Goal: Transaction & Acquisition: Purchase product/service

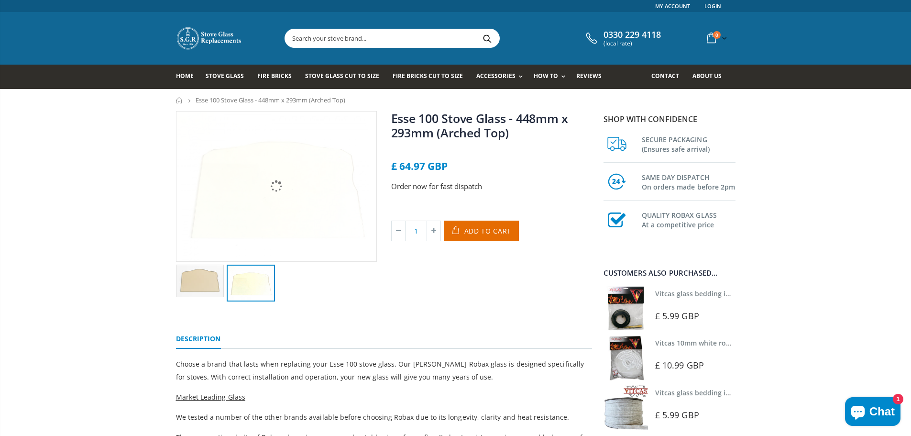
click at [267, 269] on img at bounding box center [251, 282] width 48 height 37
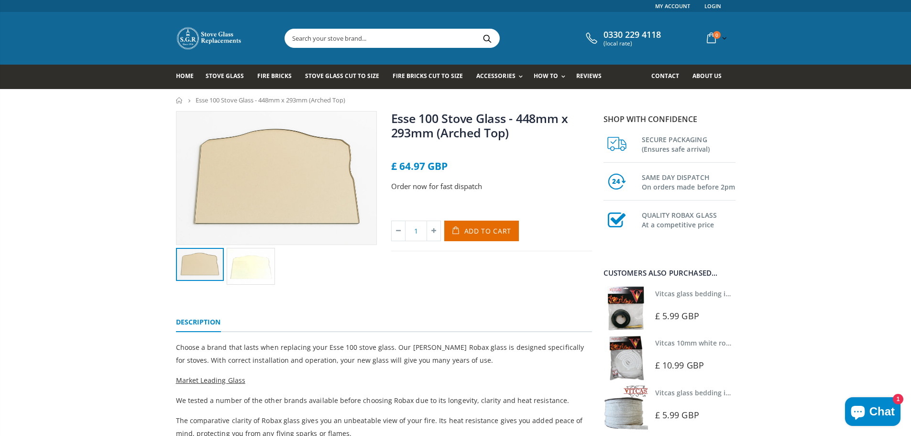
click at [209, 273] on img at bounding box center [200, 264] width 48 height 33
click at [481, 229] on span "Add to Cart" at bounding box center [487, 230] width 47 height 9
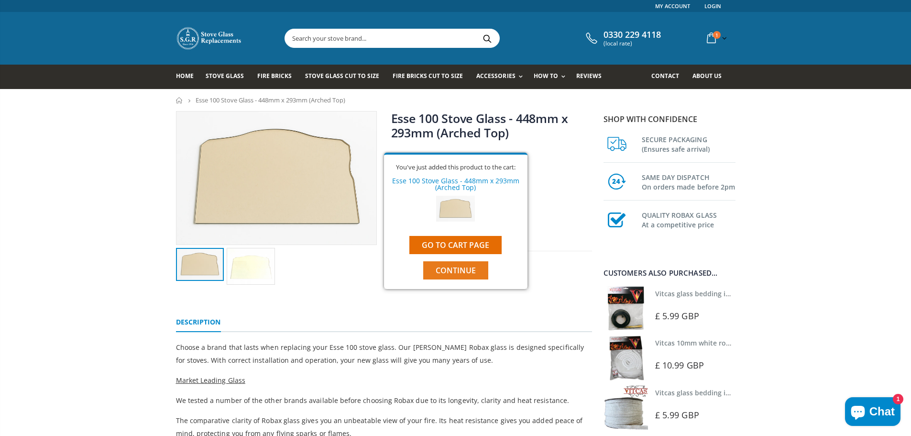
click at [462, 273] on span "Continue" at bounding box center [456, 270] width 40 height 11
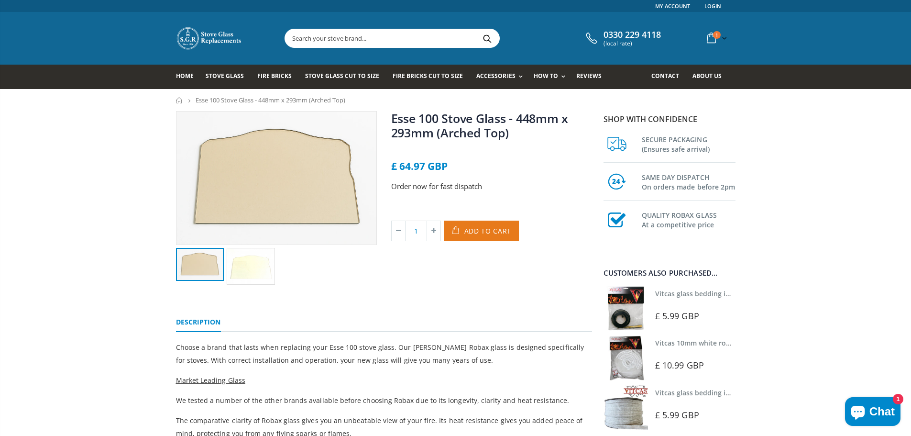
click at [485, 231] on span "Add to Cart" at bounding box center [487, 230] width 47 height 9
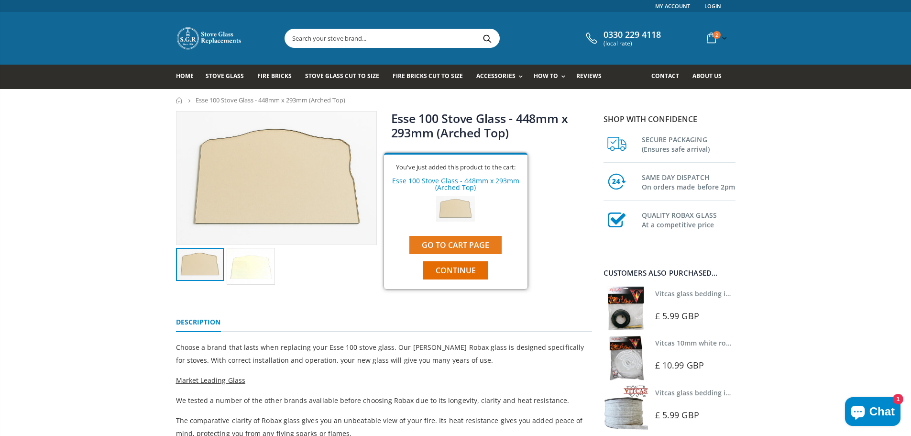
click at [467, 247] on link "Go to cart page" at bounding box center [455, 245] width 92 height 18
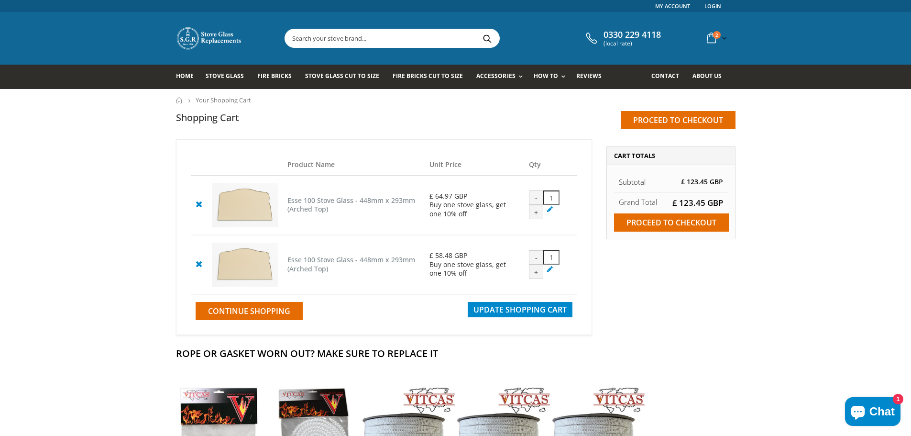
click at [536, 258] on div "-" at bounding box center [536, 257] width 14 height 14
click at [550, 258] on input "1" at bounding box center [551, 257] width 17 height 14
click at [556, 257] on input "01" at bounding box center [551, 257] width 17 height 14
type input "0"
click at [532, 308] on span "Update Shopping Cart" at bounding box center [519, 309] width 93 height 11
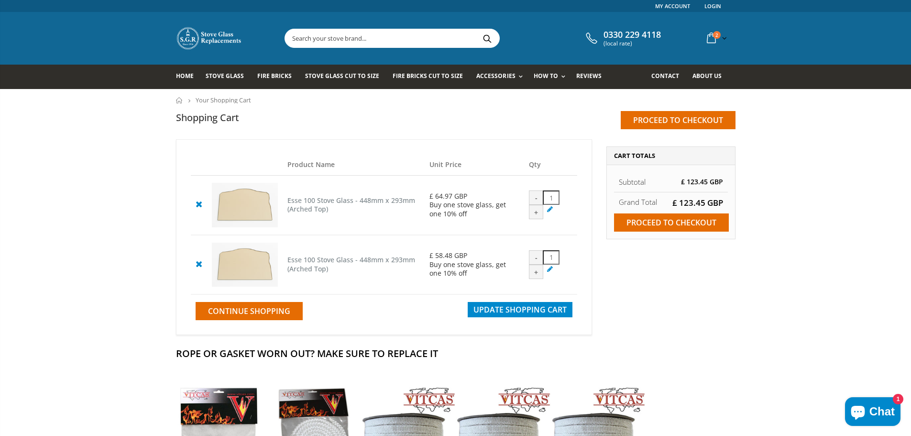
click at [198, 267] on icon at bounding box center [199, 263] width 12 height 11
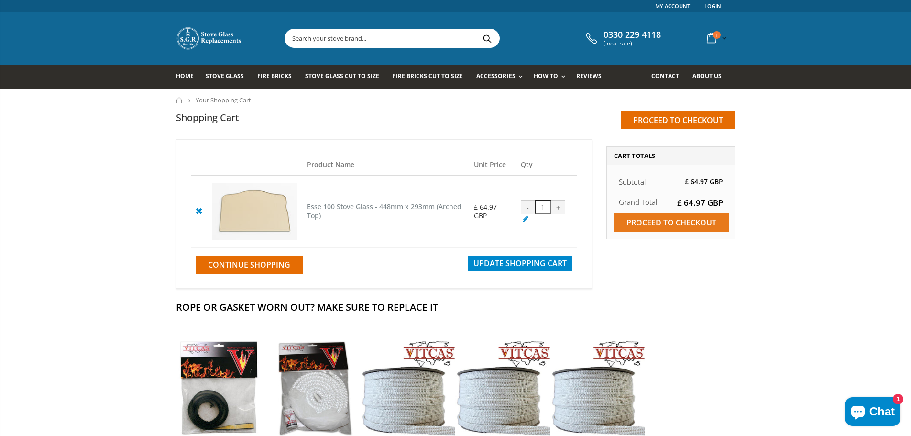
click at [681, 222] on input "Proceed to checkout" at bounding box center [671, 222] width 115 height 18
